Goal: Information Seeking & Learning: Learn about a topic

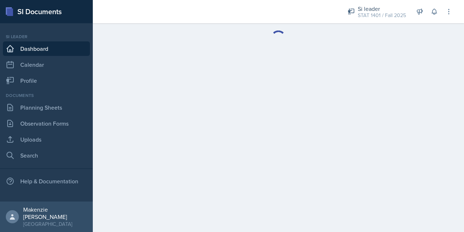
click at [414, 60] on main at bounding box center [278, 127] width 371 height 208
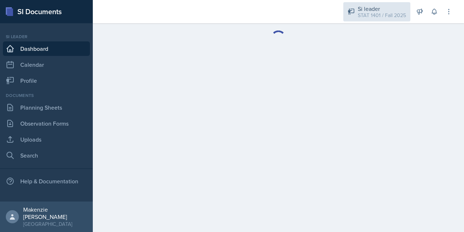
click at [374, 16] on div "STAT 1401 / Fall 2025" at bounding box center [382, 16] width 48 height 8
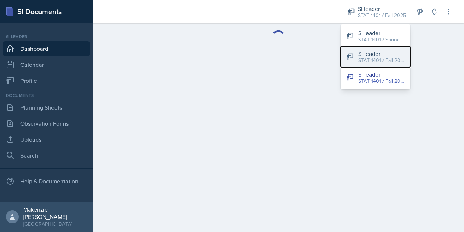
click at [388, 61] on div "STAT 1401 / Fall 2024" at bounding box center [381, 61] width 46 height 8
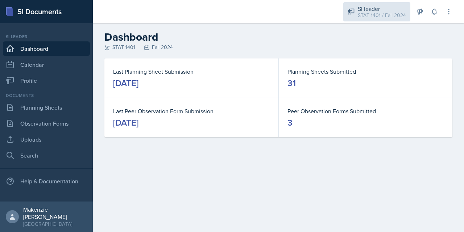
click at [376, 12] on div "STAT 1401 / Fall 2024" at bounding box center [382, 16] width 48 height 8
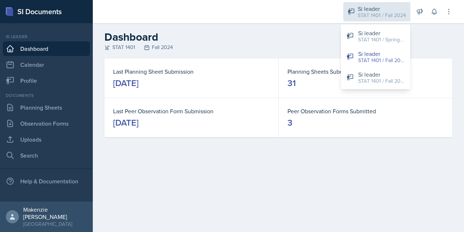
click at [390, 33] on div "Si leader" at bounding box center [381, 33] width 46 height 9
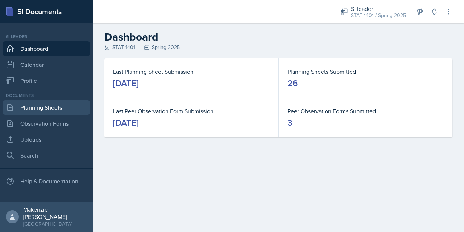
click at [30, 106] on link "Planning Sheets" at bounding box center [46, 107] width 87 height 14
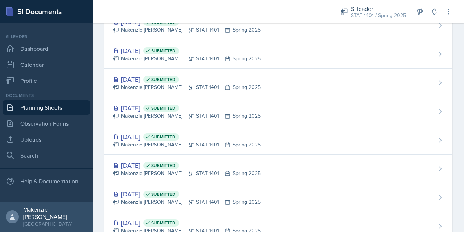
scroll to position [600, 0]
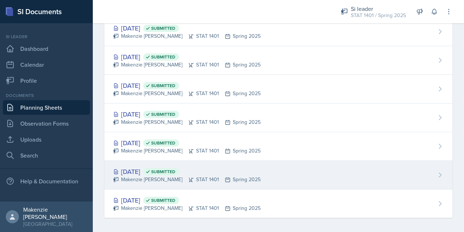
click at [130, 175] on div "Makenzie [PERSON_NAME] STAT 1401 Spring 2025" at bounding box center [187, 179] width 148 height 8
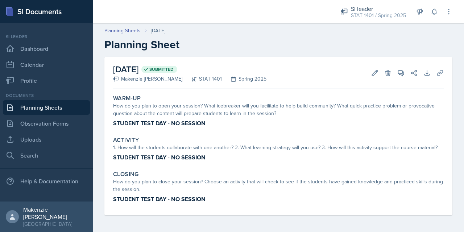
click at [31, 109] on link "Planning Sheets" at bounding box center [46, 107] width 87 height 14
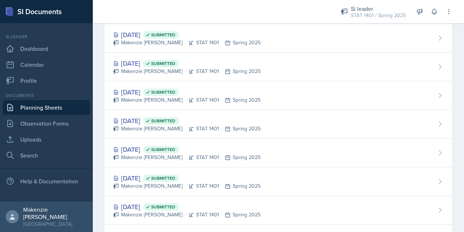
scroll to position [600, 0]
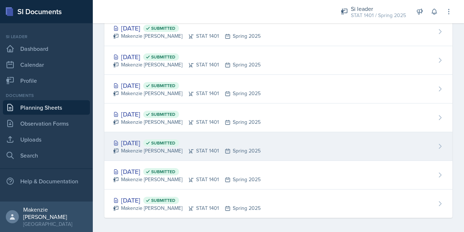
click at [131, 147] on div "Makenzie [PERSON_NAME] STAT 1401 Spring 2025" at bounding box center [187, 151] width 148 height 8
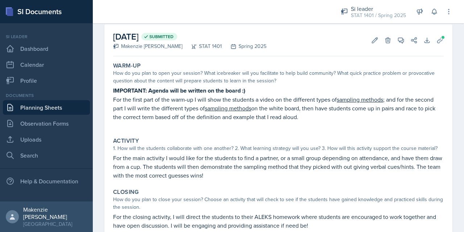
scroll to position [27, 0]
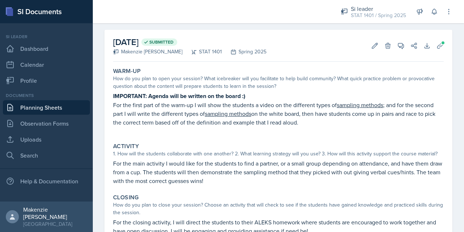
click at [32, 109] on link "Planning Sheets" at bounding box center [46, 107] width 87 height 14
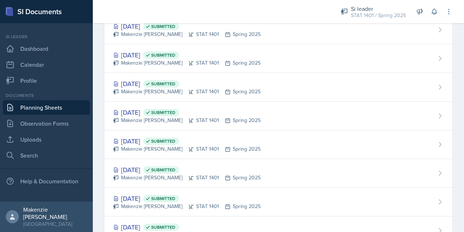
scroll to position [600, 0]
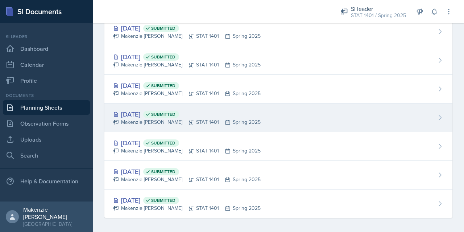
click at [128, 118] on div "Makenzie [PERSON_NAME] STAT 1401 Spring 2025" at bounding box center [187, 122] width 148 height 8
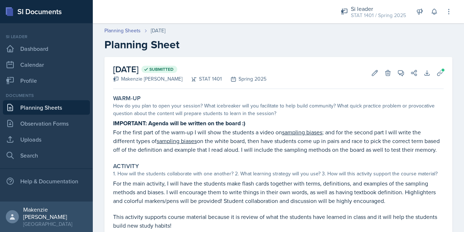
click at [33, 109] on link "Planning Sheets" at bounding box center [46, 107] width 87 height 14
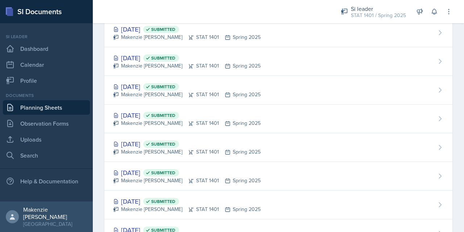
scroll to position [600, 0]
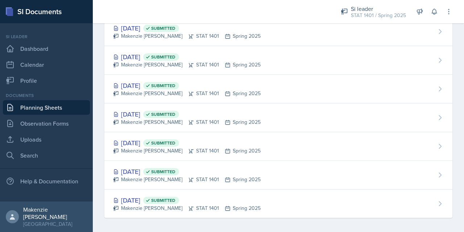
click at [131, 90] on div "Makenzie [PERSON_NAME] STAT 1401 Spring 2025" at bounding box center [187, 94] width 148 height 8
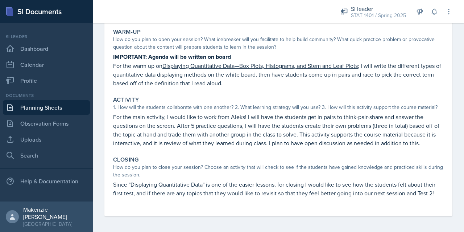
scroll to position [67, 0]
click at [32, 109] on link "Planning Sheets" at bounding box center [46, 107] width 87 height 14
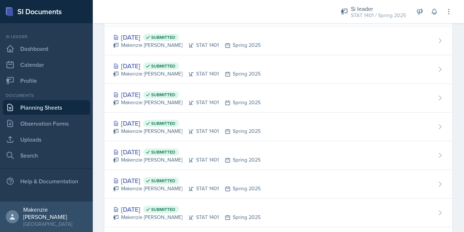
scroll to position [600, 0]
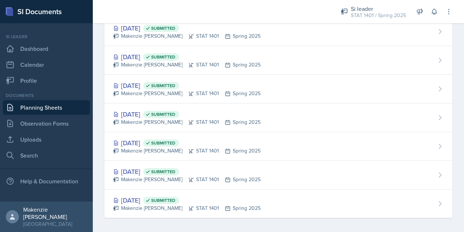
click at [276, 87] on div "[DATE] Submitted [PERSON_NAME] STAT 1401 Spring 2025" at bounding box center [278, 89] width 348 height 29
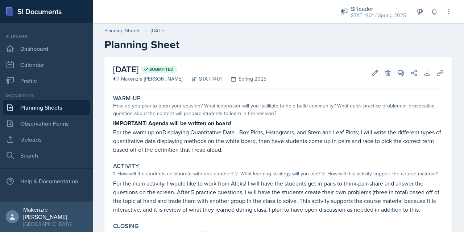
click at [113, 32] on link "Planning Sheets" at bounding box center [122, 31] width 36 height 8
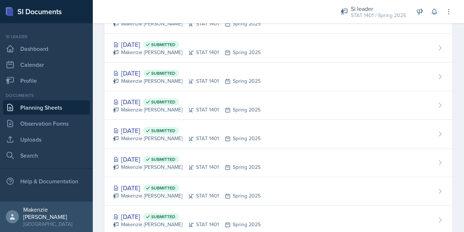
scroll to position [600, 0]
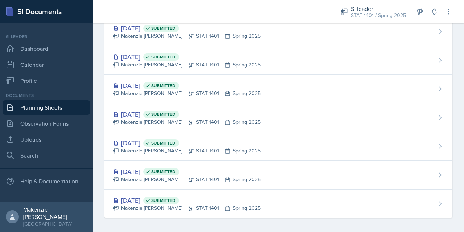
click at [132, 58] on div "[DATE] Submitted" at bounding box center [187, 57] width 148 height 10
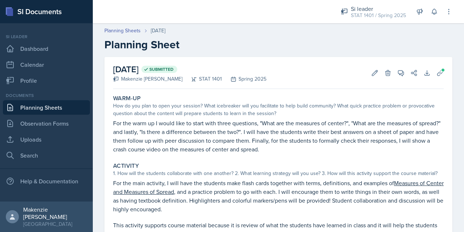
click at [24, 111] on link "Planning Sheets" at bounding box center [46, 107] width 87 height 14
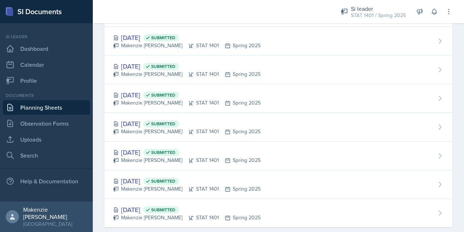
scroll to position [600, 0]
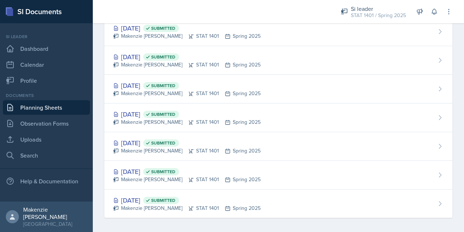
click at [151, 198] on div "[DATE] Submitted" at bounding box center [187, 200] width 148 height 10
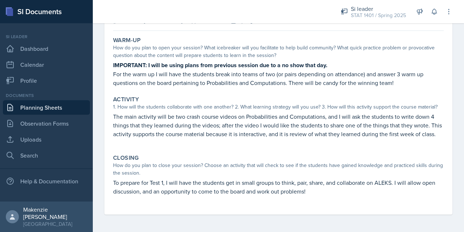
scroll to position [66, 0]
click at [28, 109] on link "Planning Sheets" at bounding box center [46, 107] width 87 height 14
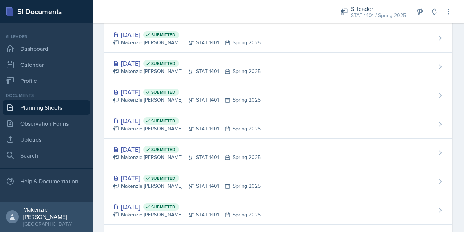
scroll to position [600, 0]
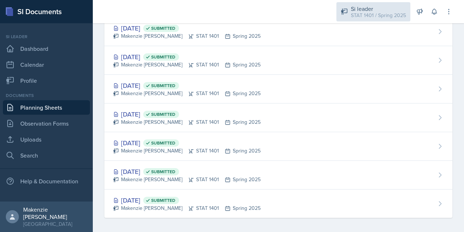
click at [387, 12] on div "STAT 1401 / Spring 2025" at bounding box center [378, 16] width 55 height 8
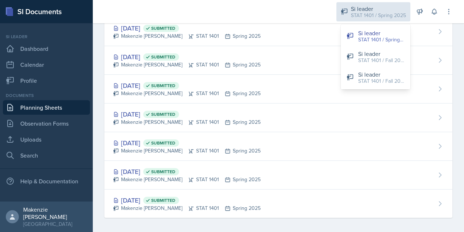
click at [393, 61] on div "STAT 1401 / Fall 2024" at bounding box center [381, 61] width 46 height 8
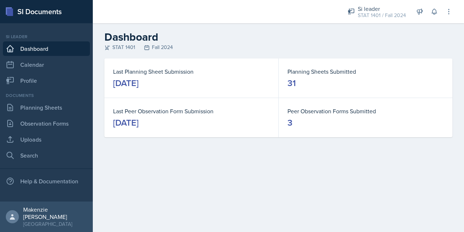
click at [30, 110] on link "Planning Sheets" at bounding box center [46, 107] width 87 height 14
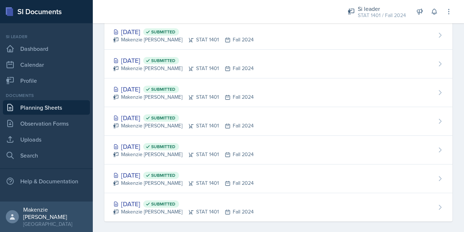
scroll to position [743, 0]
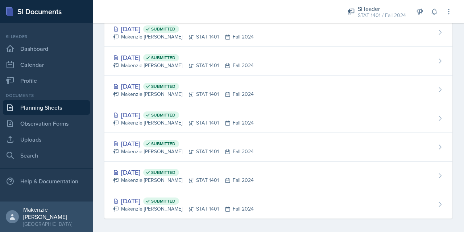
click at [132, 196] on div "[DATE] Submitted" at bounding box center [183, 201] width 141 height 10
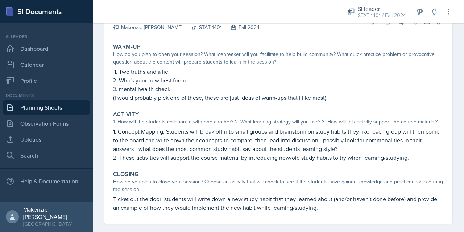
scroll to position [51, 0]
click at [33, 107] on link "Planning Sheets" at bounding box center [46, 107] width 87 height 14
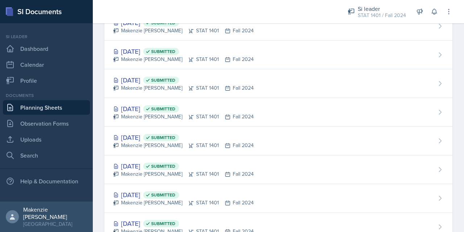
scroll to position [743, 0]
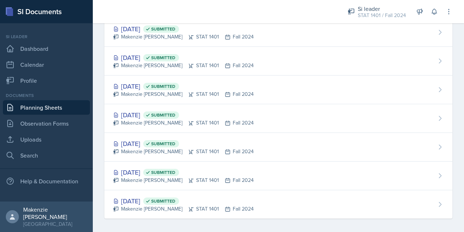
click at [143, 170] on div "[DATE] Submitted" at bounding box center [183, 172] width 141 height 10
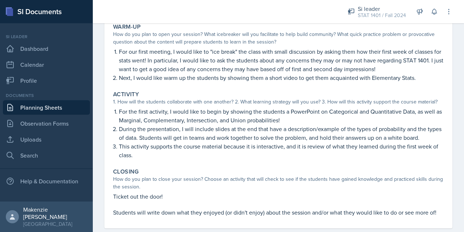
scroll to position [65, 0]
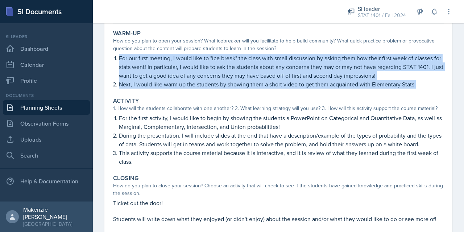
click at [188, 75] on p "For our first meeting, I would like to "ice break" the class with small discuss…" at bounding box center [281, 67] width 325 height 26
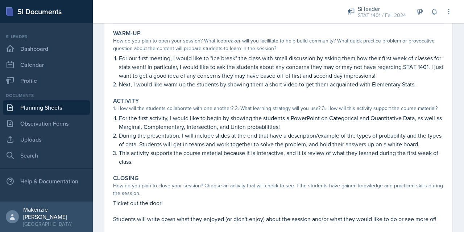
click at [186, 75] on p "For our first meeting, I would like to "ice break" the class with small discuss…" at bounding box center [281, 67] width 325 height 26
click at [183, 72] on p "For our first meeting, I would like to "ice break" the class with small discuss…" at bounding box center [281, 67] width 325 height 26
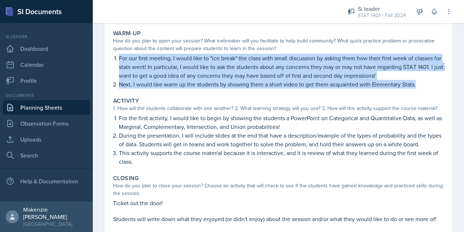
copy ol "For our first meeting, I would like to "ice break" the class with small discuss…"
click at [121, 123] on p "For the first activity, I would like to begin by showing the students a PowerPo…" at bounding box center [281, 121] width 325 height 17
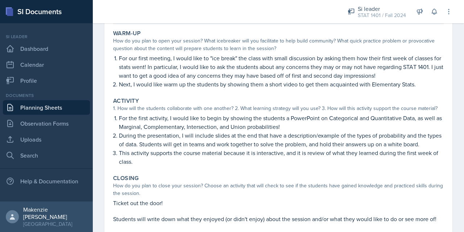
click at [122, 119] on p "For the first activity, I would like to begin by showing the students a PowerPo…" at bounding box center [281, 121] width 325 height 17
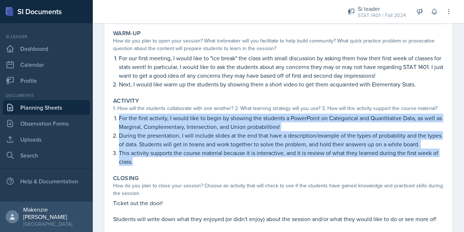
copy ol "For the first activity, I would like to begin by showing the students a PowerPo…"
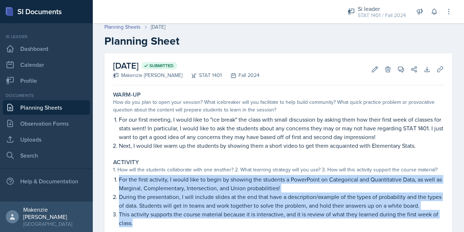
scroll to position [0, 0]
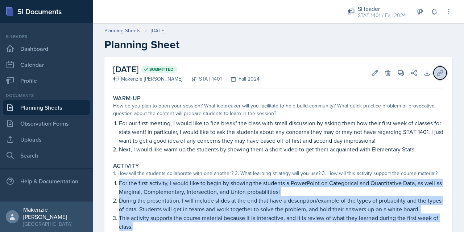
click at [436, 75] on icon at bounding box center [439, 72] width 7 height 7
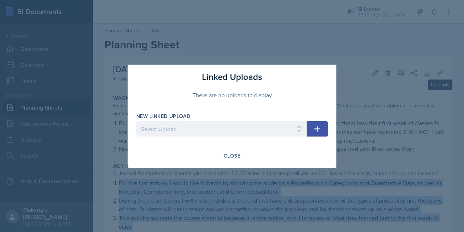
click at [428, 35] on div at bounding box center [232, 116] width 464 height 232
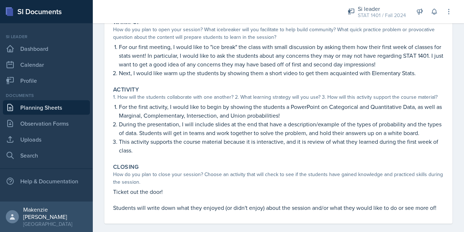
scroll to position [85, 0]
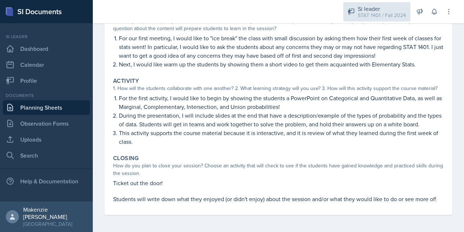
click at [378, 14] on div "STAT 1401 / Fall 2024" at bounding box center [382, 16] width 48 height 8
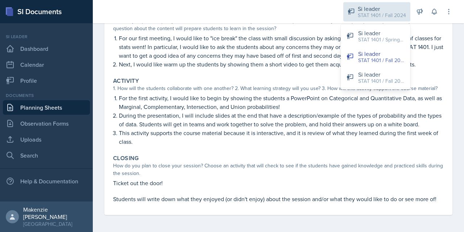
click at [377, 79] on div "STAT 1401 / Fall 2025" at bounding box center [381, 81] width 46 height 8
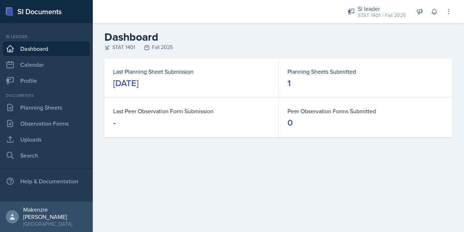
click at [380, 9] on div "Si leader" at bounding box center [382, 8] width 48 height 9
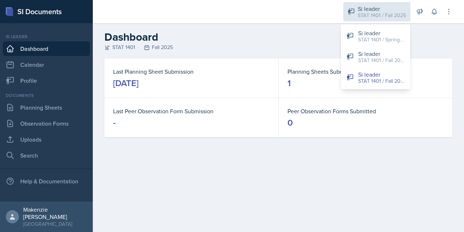
click at [380, 62] on div "STAT 1401 / Fall 2024" at bounding box center [381, 61] width 46 height 8
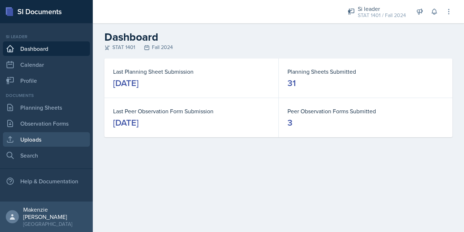
click at [30, 137] on link "Uploads" at bounding box center [46, 139] width 87 height 14
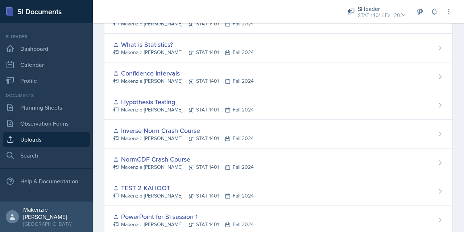
scroll to position [115, 0]
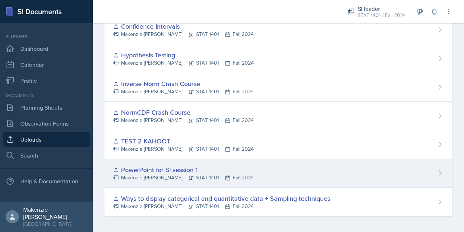
click at [128, 169] on div "PowerPoint for SI session 1" at bounding box center [183, 170] width 141 height 10
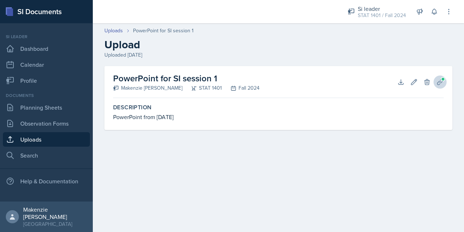
click at [443, 79] on span at bounding box center [443, 79] width 4 height 4
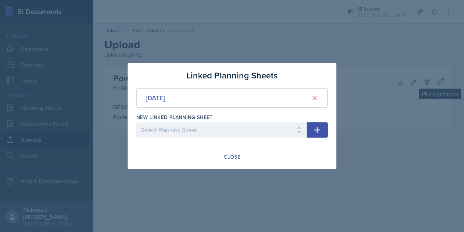
click at [434, 163] on div at bounding box center [232, 116] width 464 height 232
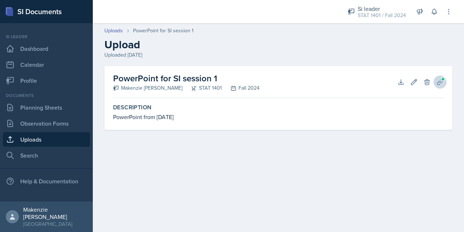
click at [440, 82] on icon at bounding box center [439, 81] width 7 height 7
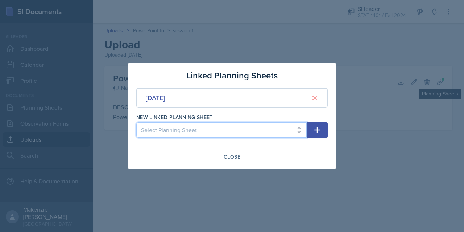
click at [302, 129] on select "Select Planning Sheet [DATE] [DATE] [DATE] [DATE] [DATE] [DATE] [DATE] [DATE] […" at bounding box center [221, 129] width 170 height 15
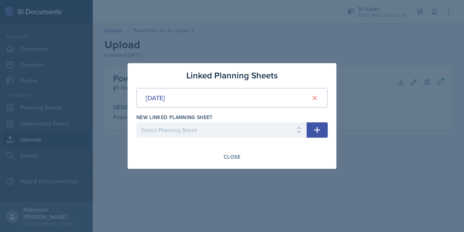
click at [349, 137] on div at bounding box center [232, 116] width 464 height 232
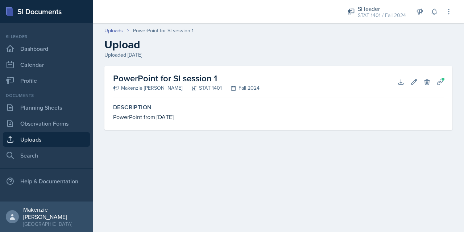
click at [27, 141] on link "Uploads" at bounding box center [46, 139] width 87 height 14
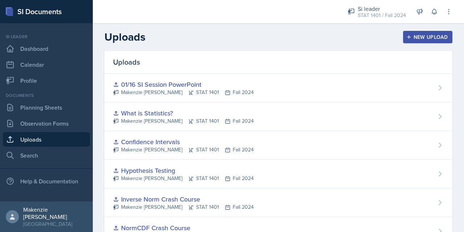
scroll to position [115, 0]
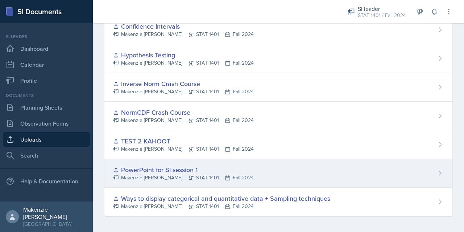
click at [434, 177] on div "PowerPoint for SI session 1 [PERSON_NAME] STAT 1401 Fall 2024" at bounding box center [278, 173] width 348 height 29
